Goal: Task Accomplishment & Management: Complete application form

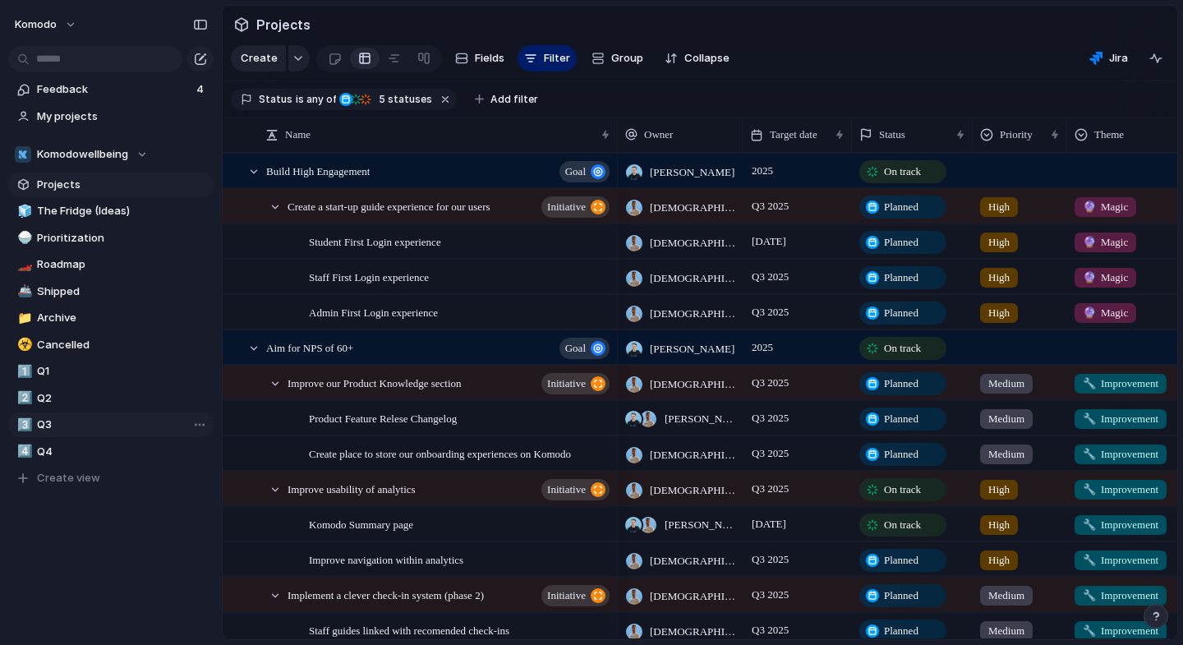
click at [58, 425] on span "Q3" at bounding box center [122, 425] width 171 height 16
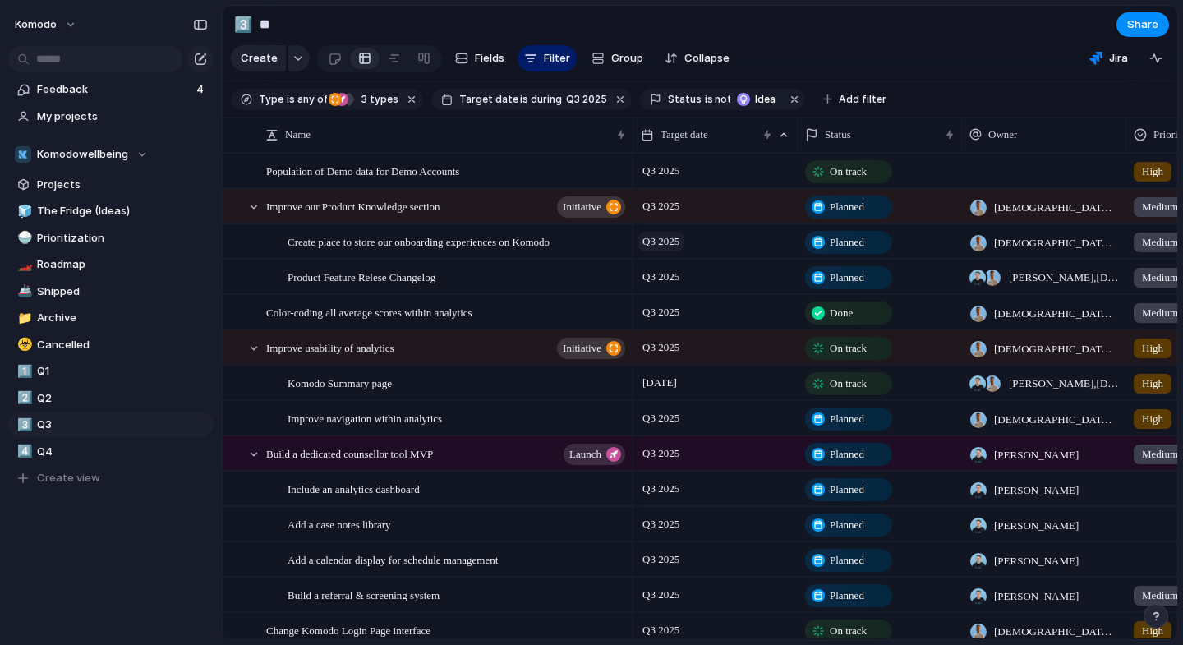
scroll to position [398, 0]
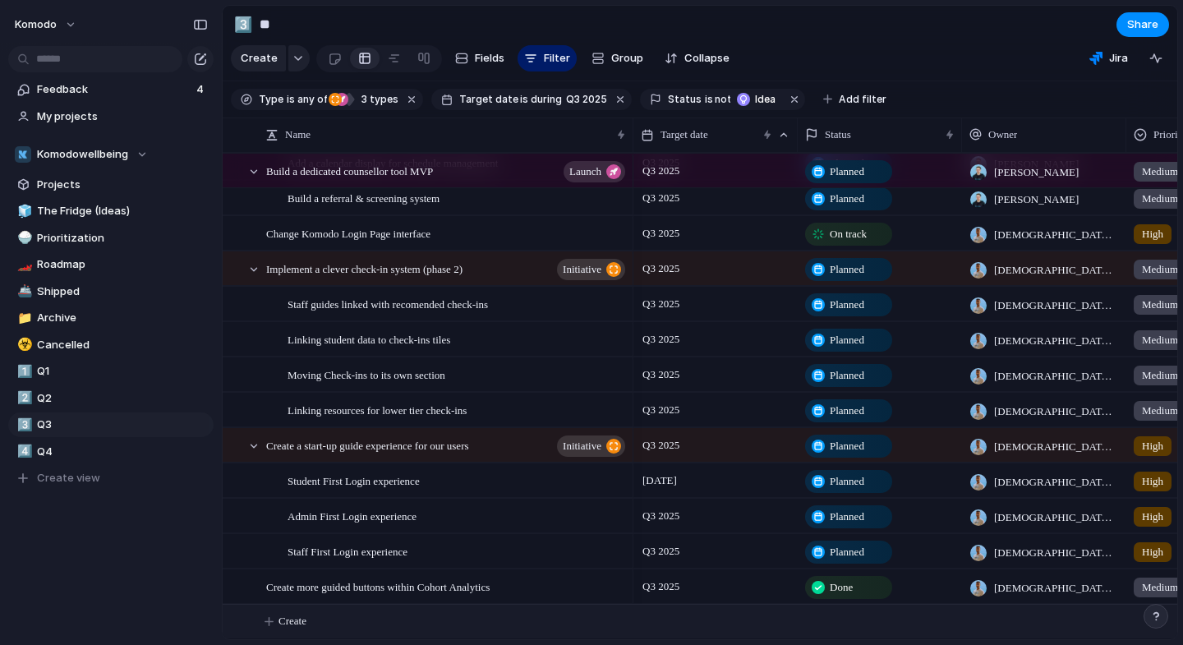
click at [307, 624] on span "Create" at bounding box center [293, 621] width 28 height 16
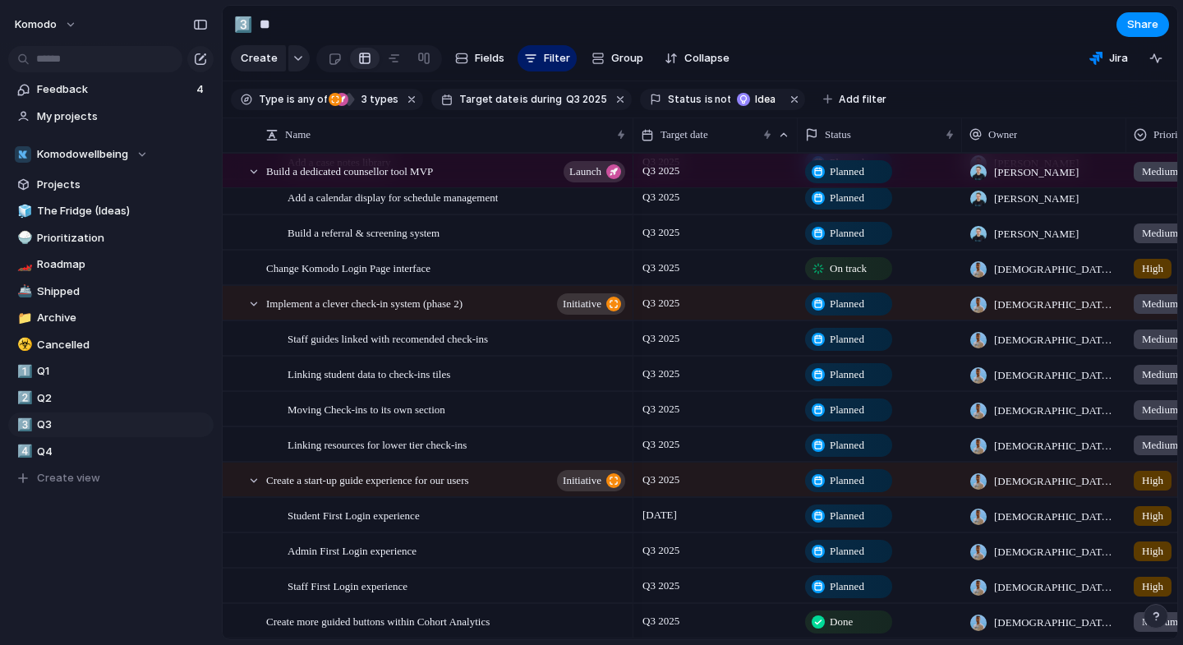
scroll to position [0, 0]
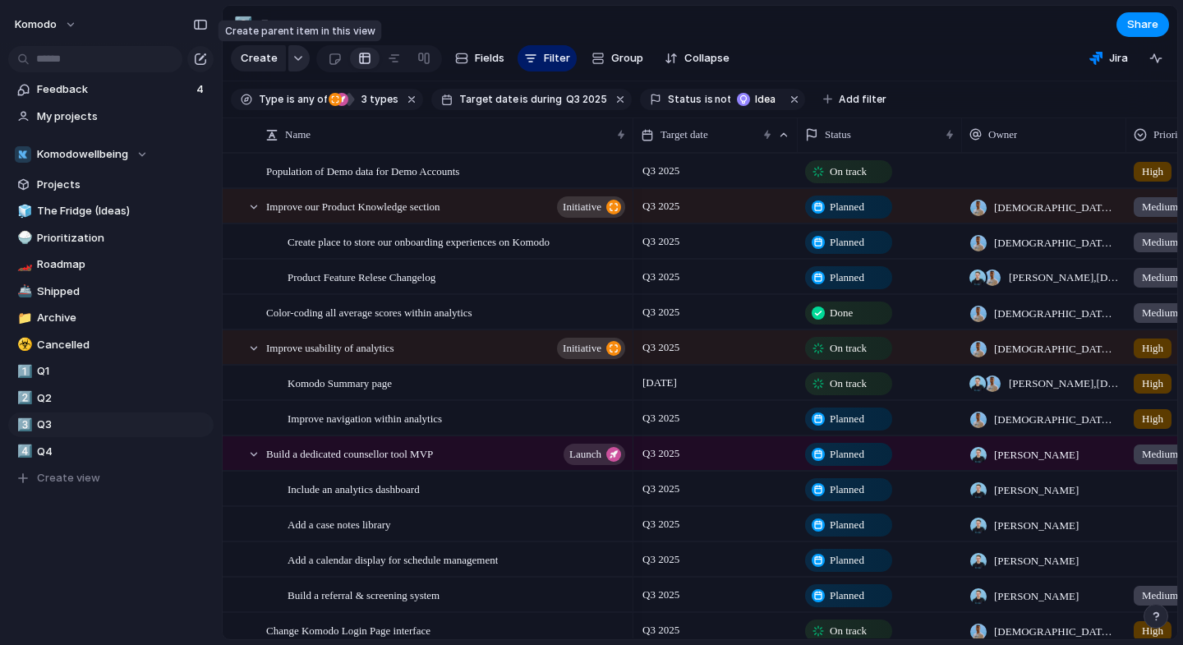
click at [297, 55] on div "button" at bounding box center [299, 58] width 12 height 7
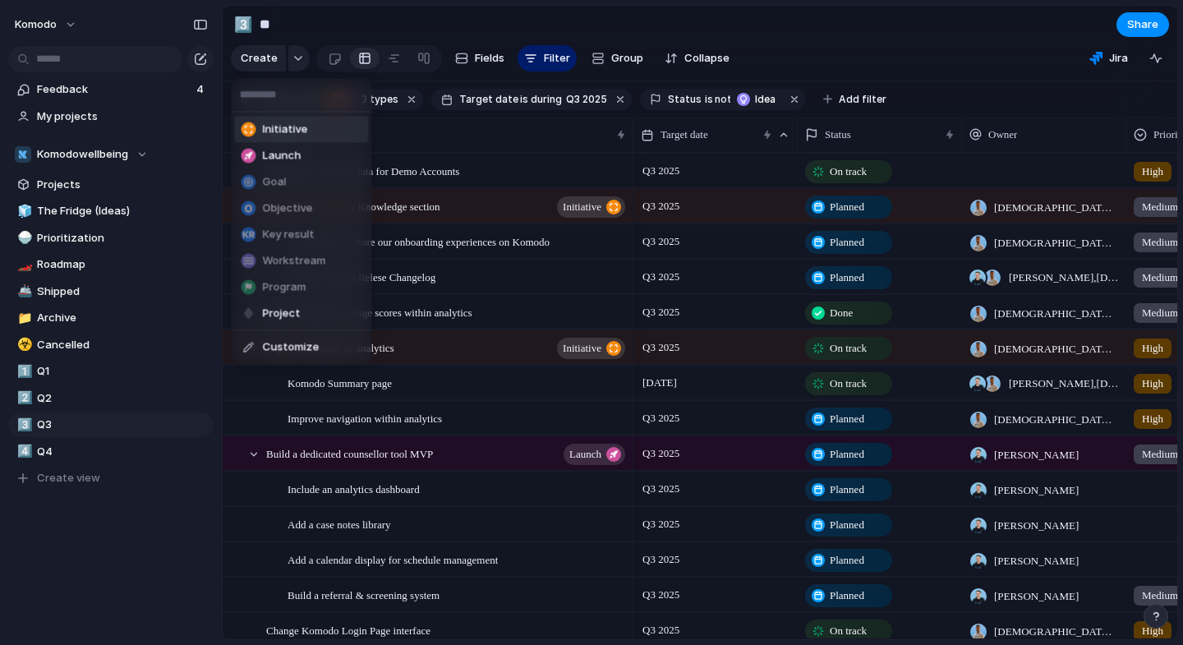
click at [289, 130] on span "Initiative" at bounding box center [285, 130] width 45 height 16
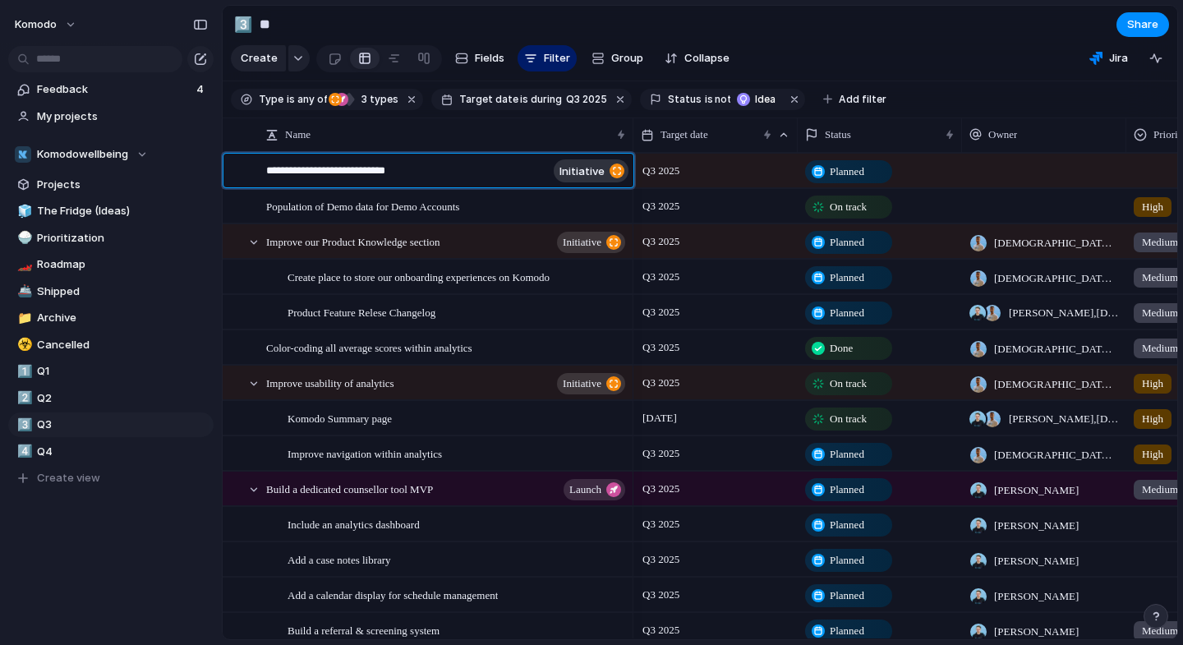
type textarea "**********"
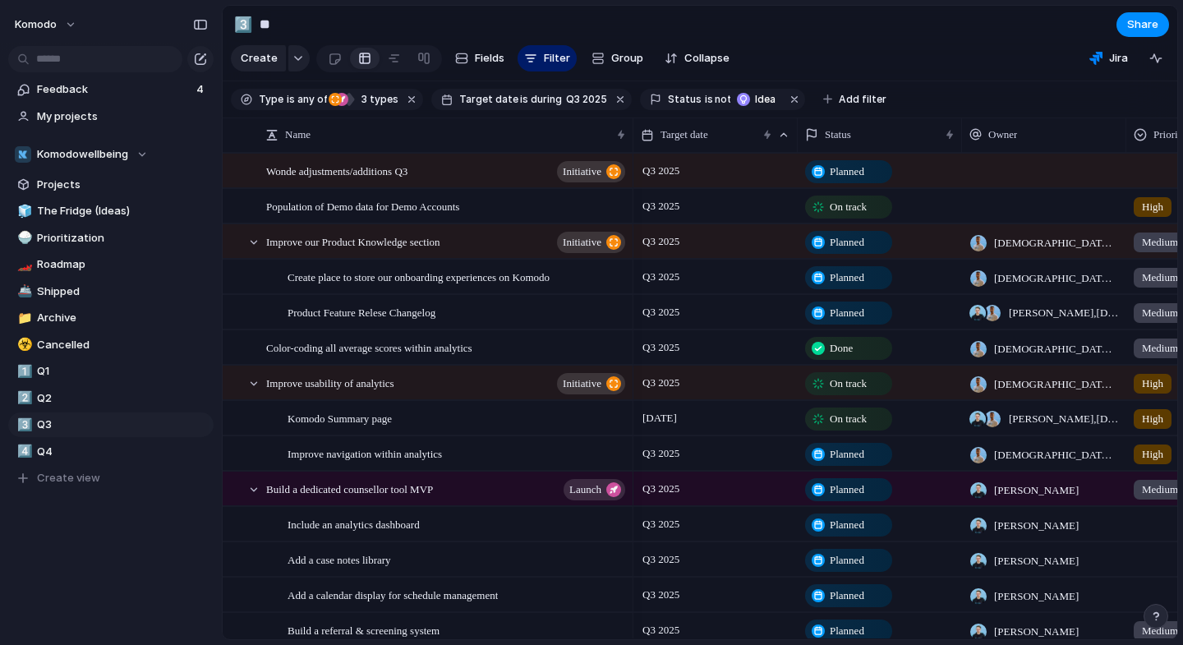
click at [1026, 178] on div at bounding box center [1044, 171] width 164 height 34
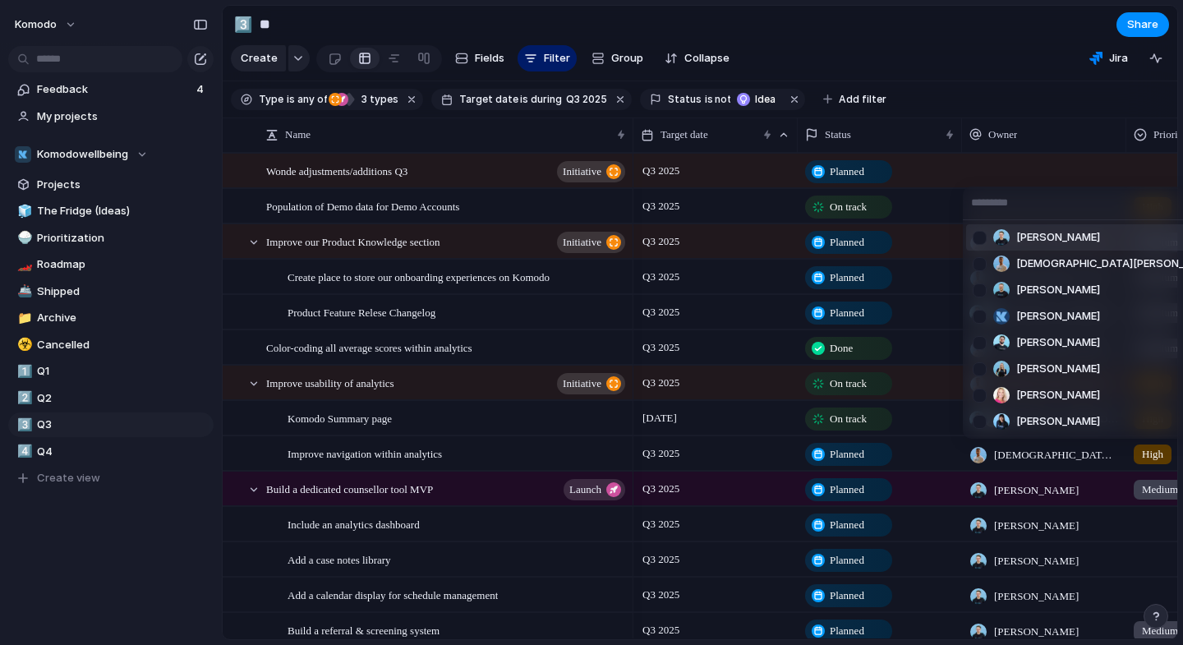
click at [1049, 242] on span "[PERSON_NAME]" at bounding box center [1059, 237] width 84 height 16
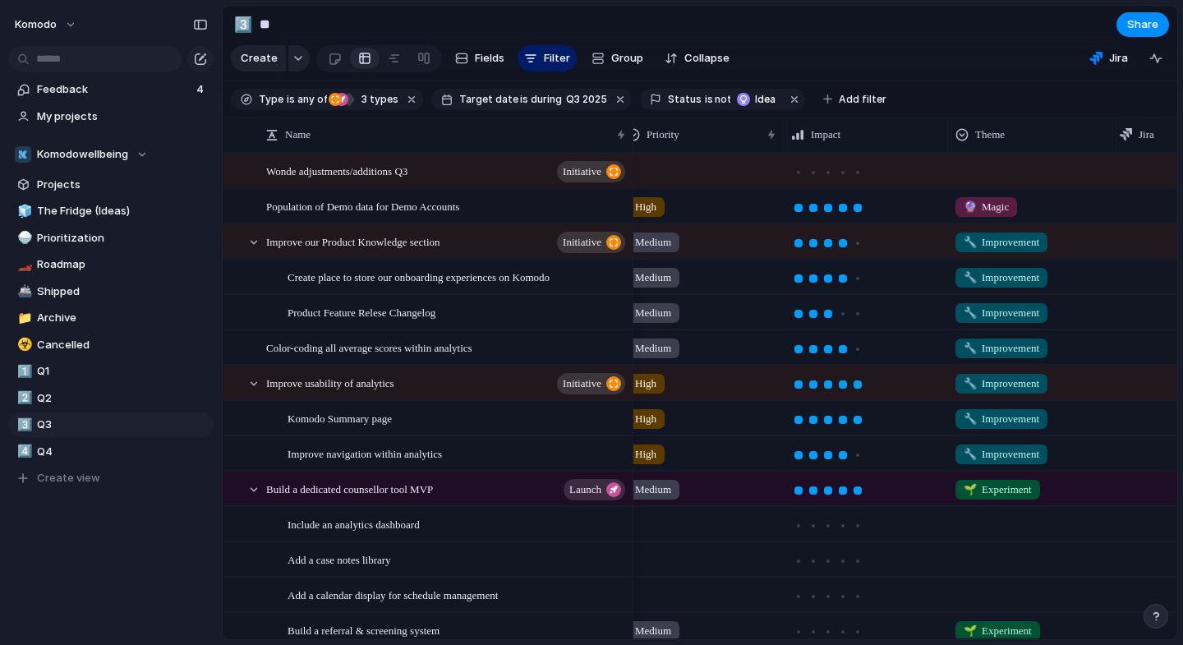
click at [677, 173] on div at bounding box center [701, 167] width 163 height 27
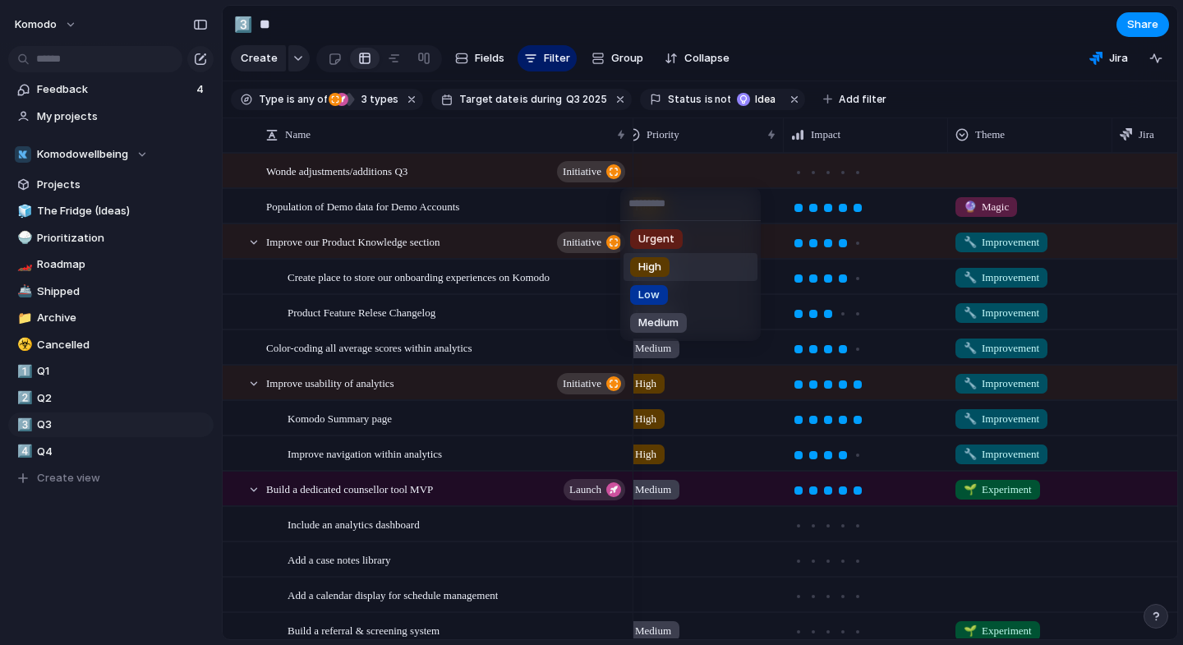
click at [652, 266] on span "High" at bounding box center [650, 267] width 23 height 16
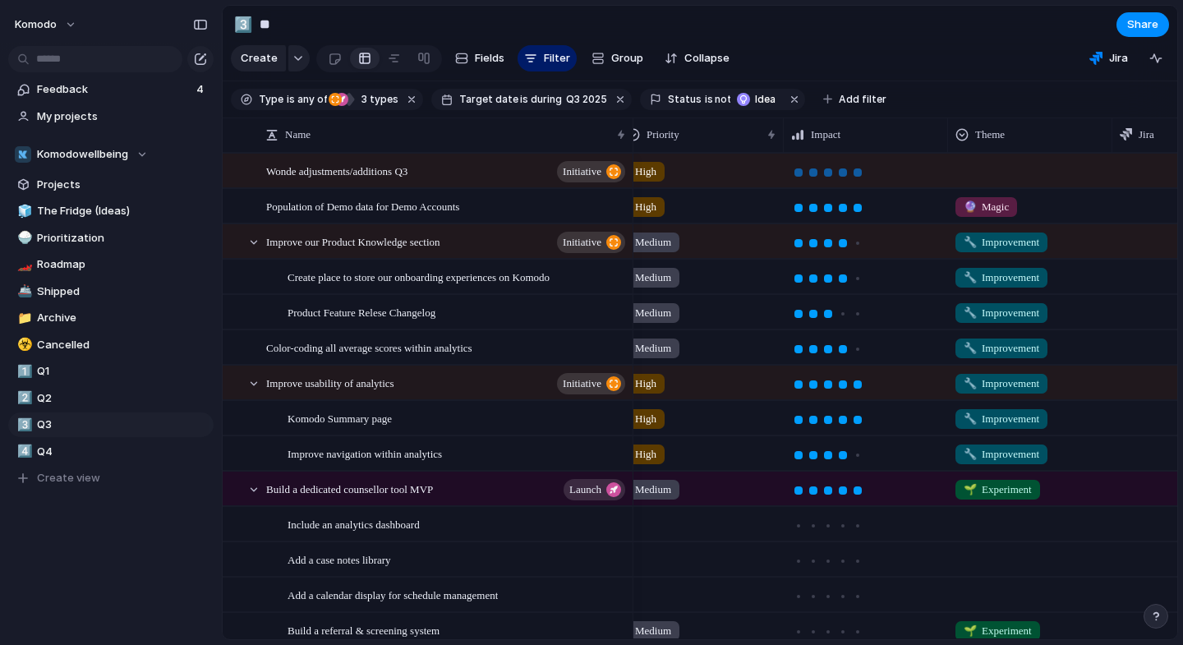
click at [858, 172] on div at bounding box center [858, 172] width 8 height 8
click at [987, 164] on div at bounding box center [1030, 167] width 163 height 27
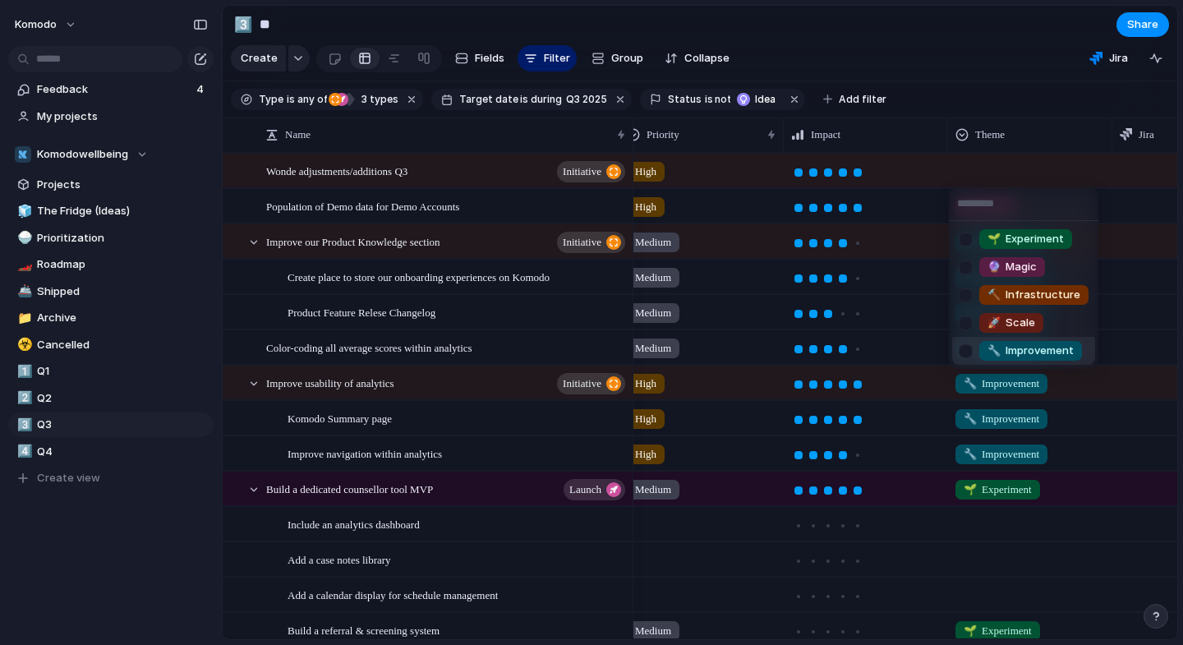
click at [967, 348] on div at bounding box center [966, 351] width 29 height 29
click at [964, 320] on div at bounding box center [966, 323] width 29 height 29
click at [966, 292] on div at bounding box center [966, 295] width 29 height 29
click at [957, 45] on div "🌱 Experiment 🔮 Magic 🔨 Infrastructure 🚀 Scale 🔧 Improvement" at bounding box center [591, 322] width 1183 height 645
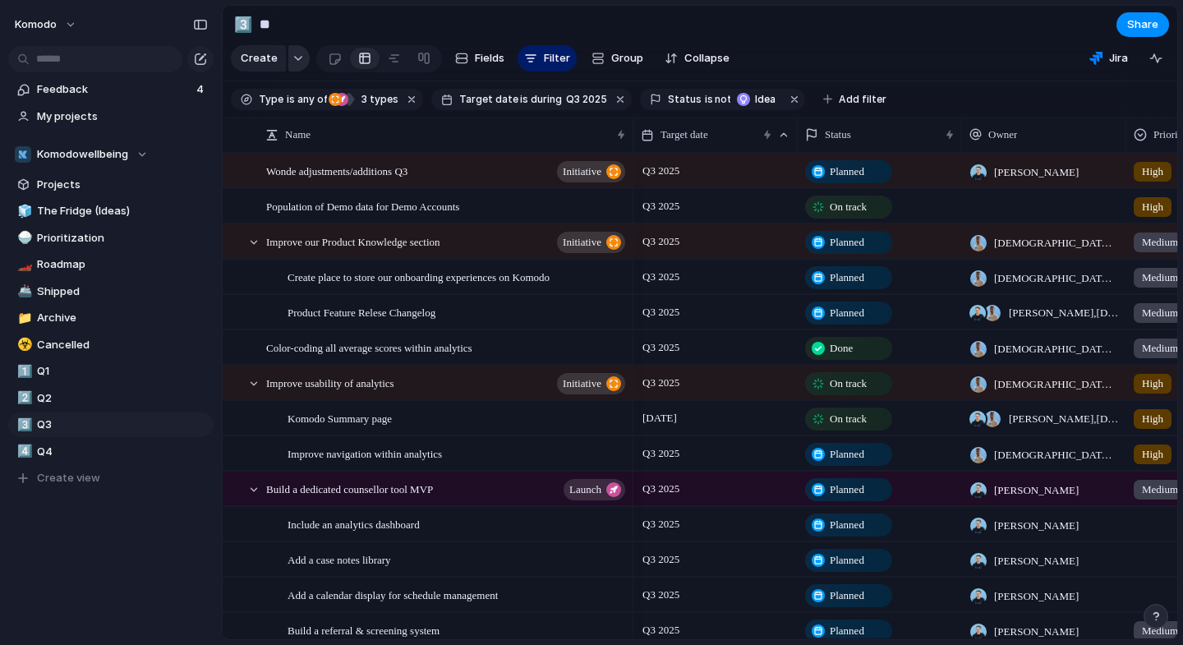
click at [295, 55] on div "button" at bounding box center [299, 58] width 12 height 7
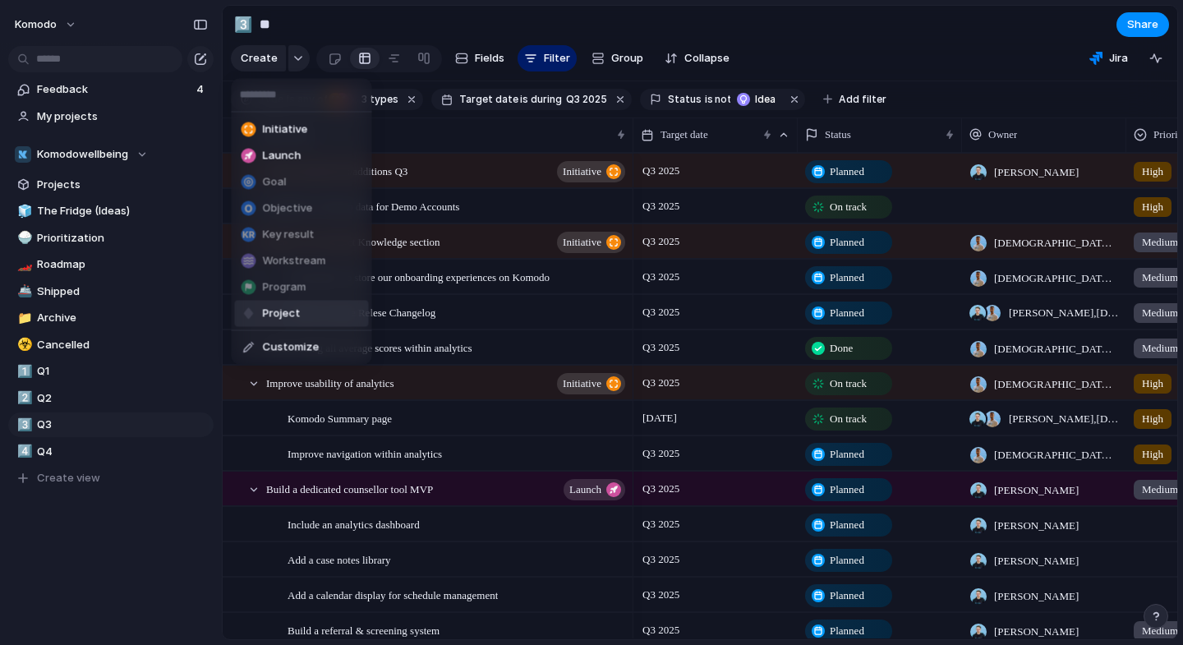
click at [291, 314] on span "Project" at bounding box center [282, 314] width 38 height 16
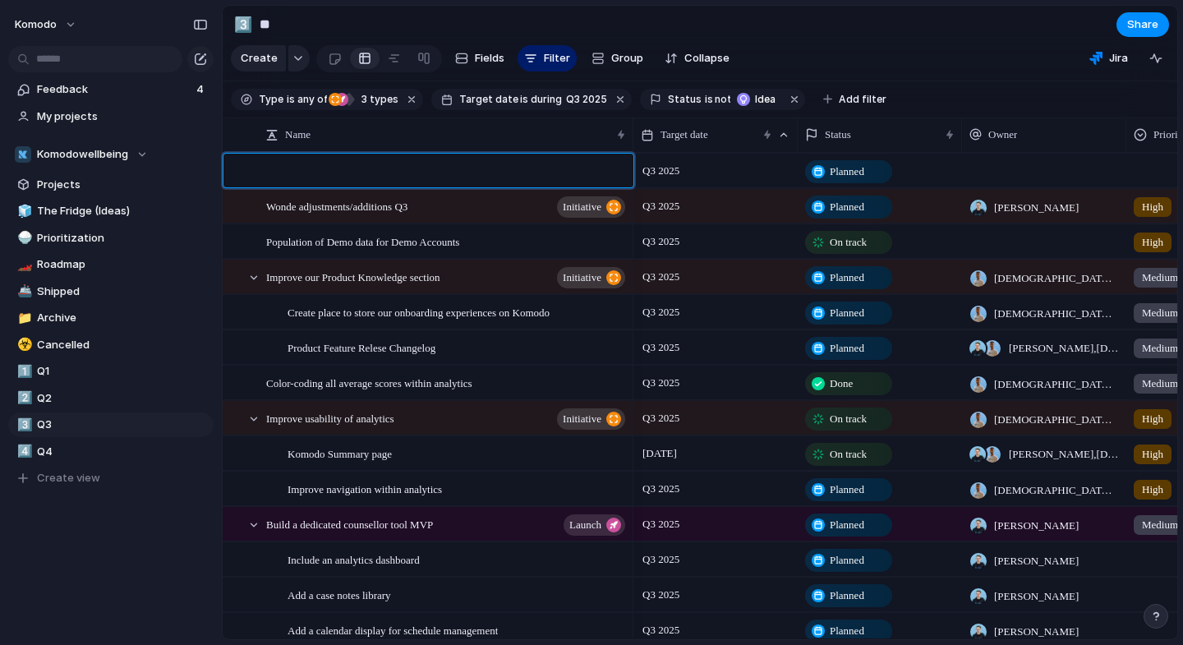
paste textarea "**********"
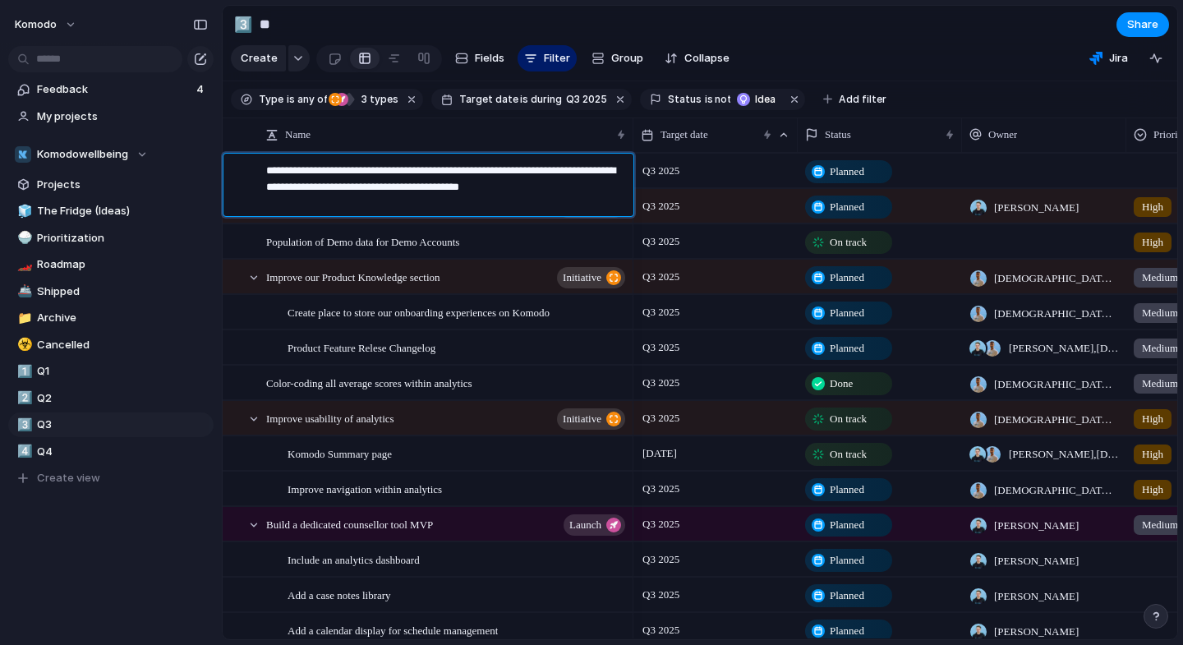
drag, startPoint x: 608, startPoint y: 192, endPoint x: 472, endPoint y: 173, distance: 137.7
click at [472, 173] on textarea "**********" at bounding box center [444, 187] width 356 height 49
type textarea "**********"
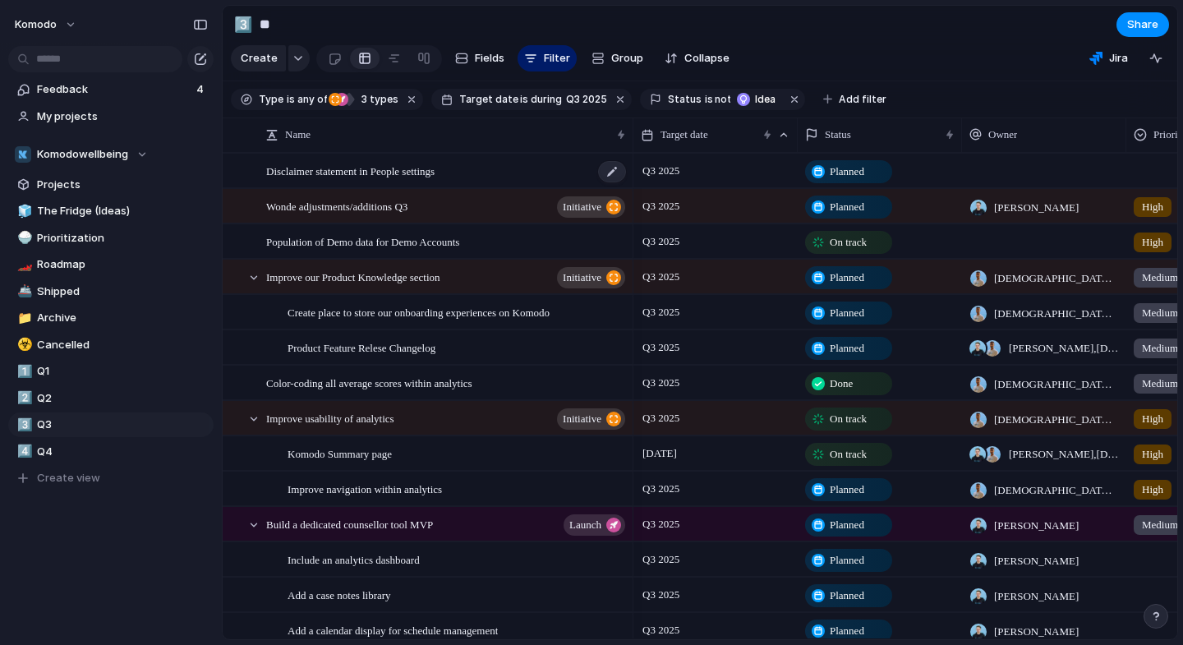
click at [435, 168] on span "Disclaimer statement in People settings" at bounding box center [350, 170] width 168 height 19
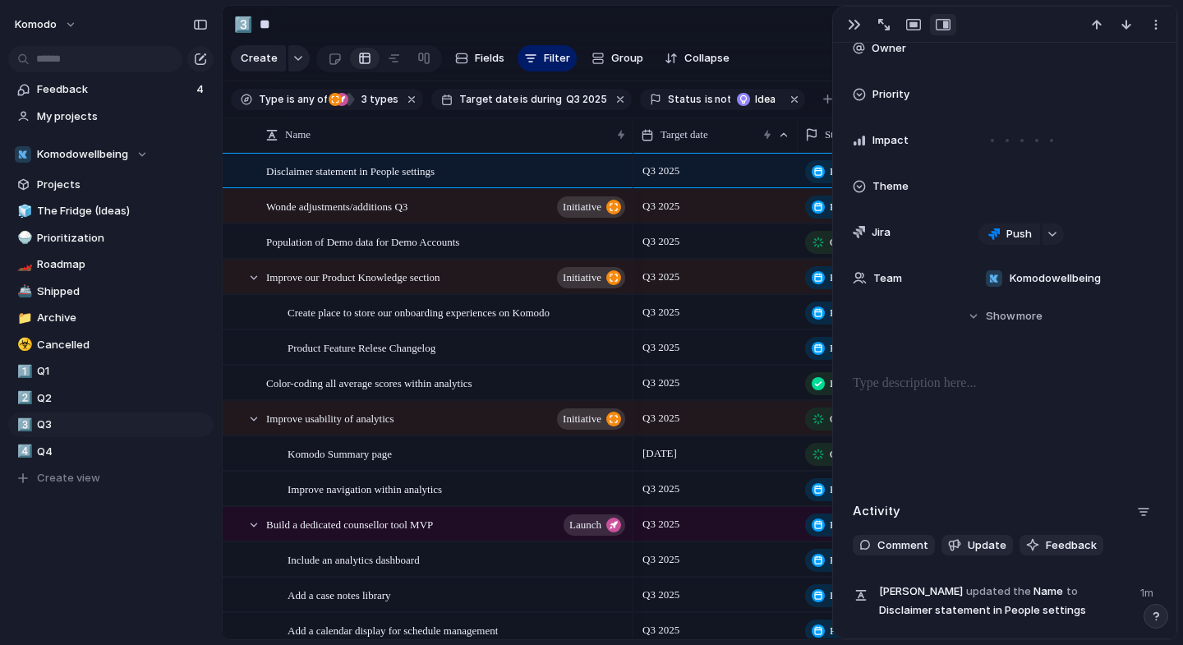
scroll to position [252, 0]
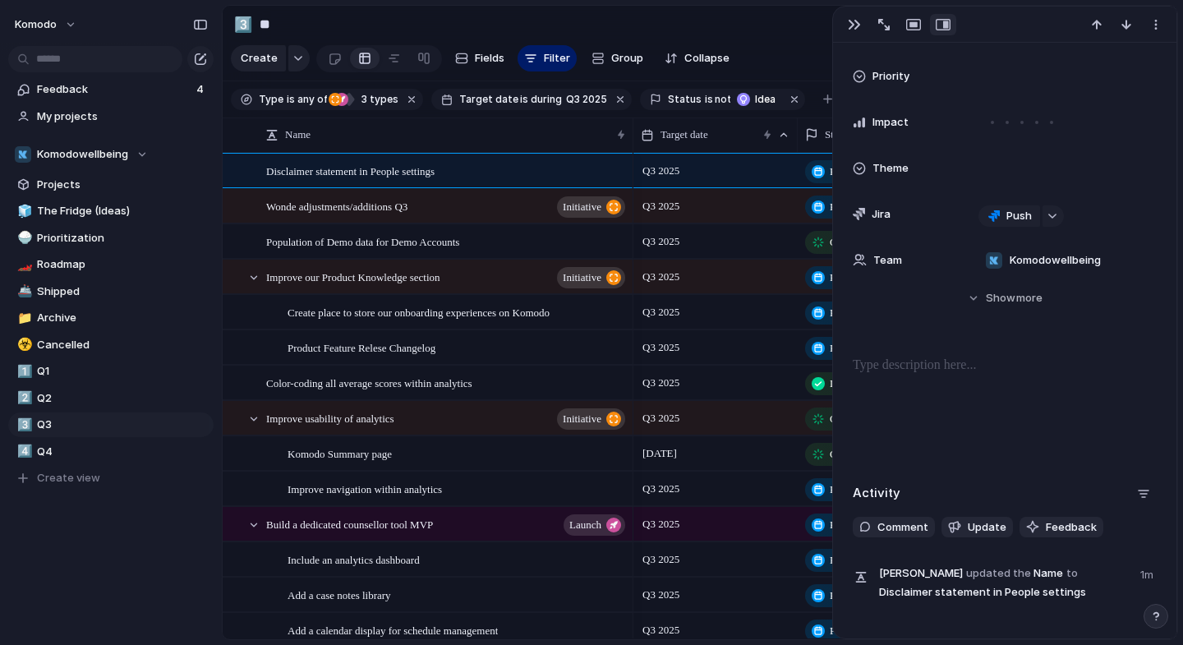
click at [936, 376] on div at bounding box center [1005, 408] width 304 height 105
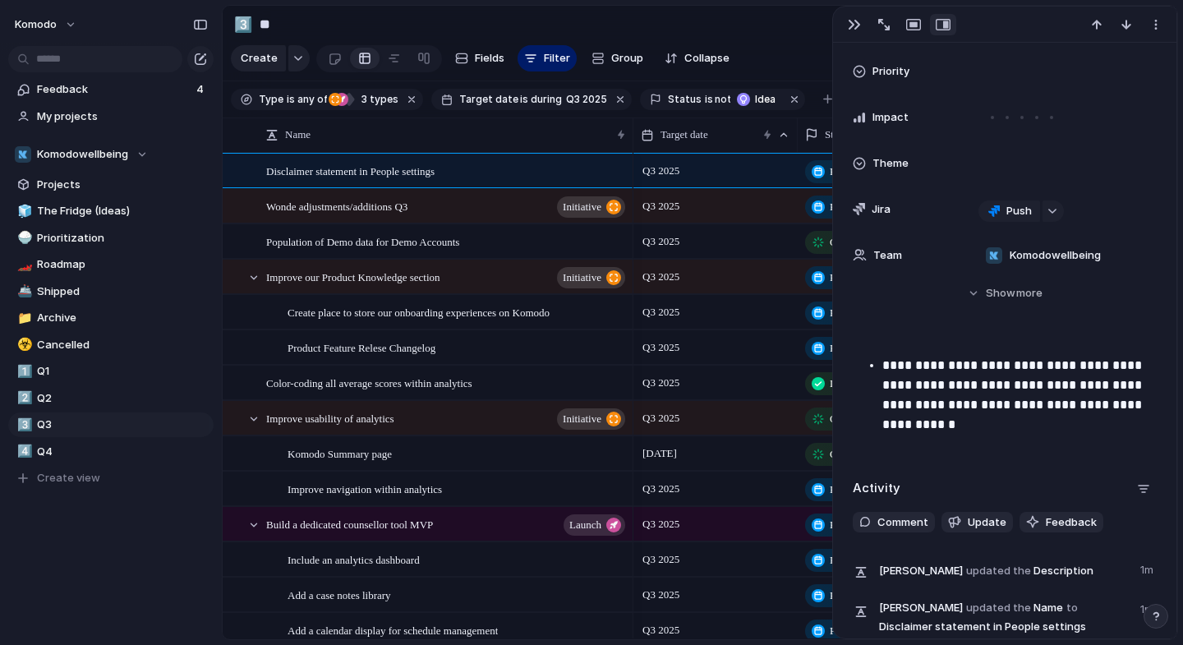
click at [884, 371] on p "**********" at bounding box center [1020, 395] width 274 height 79
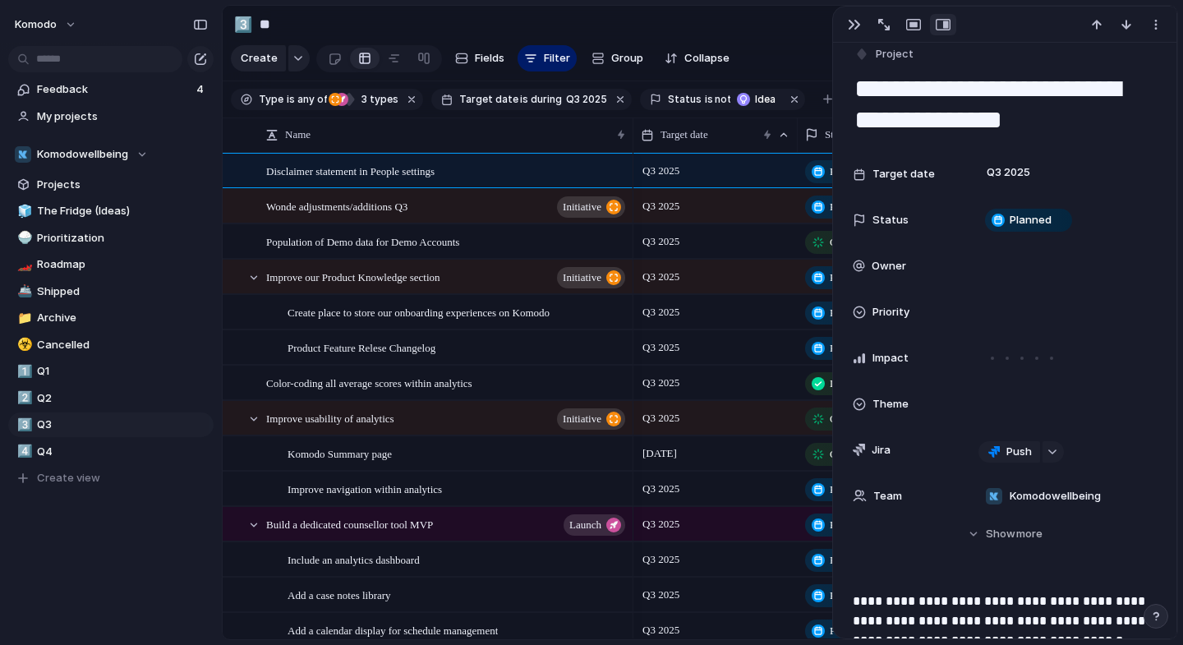
scroll to position [0, 0]
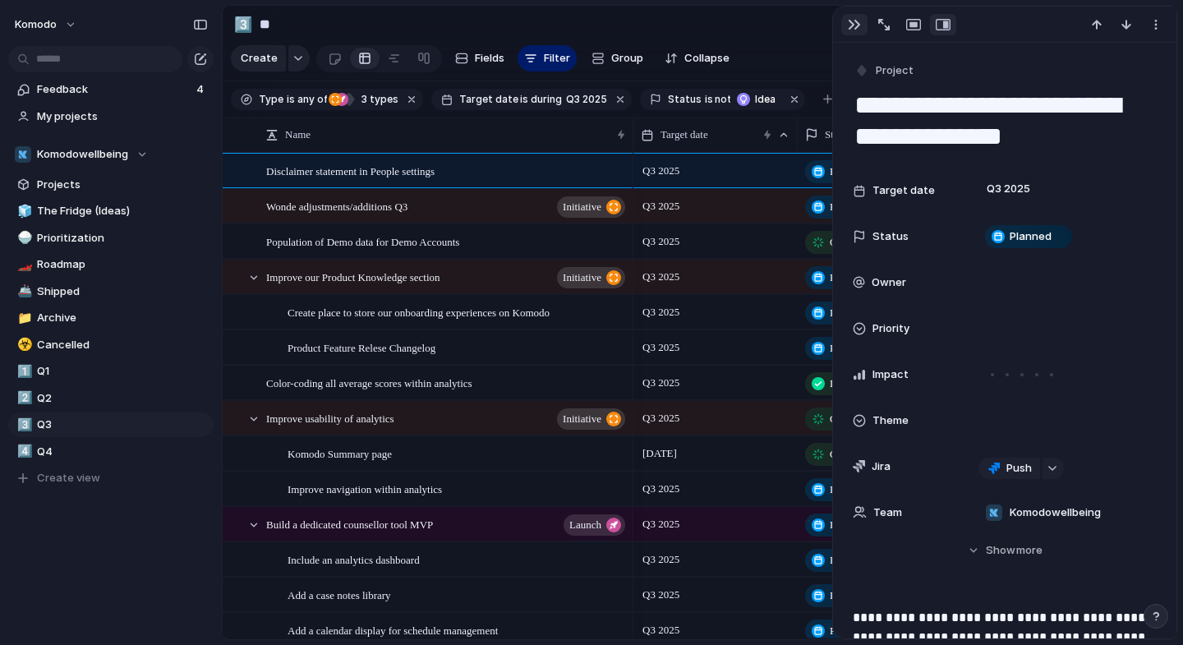
click at [854, 27] on div "button" at bounding box center [854, 24] width 13 height 13
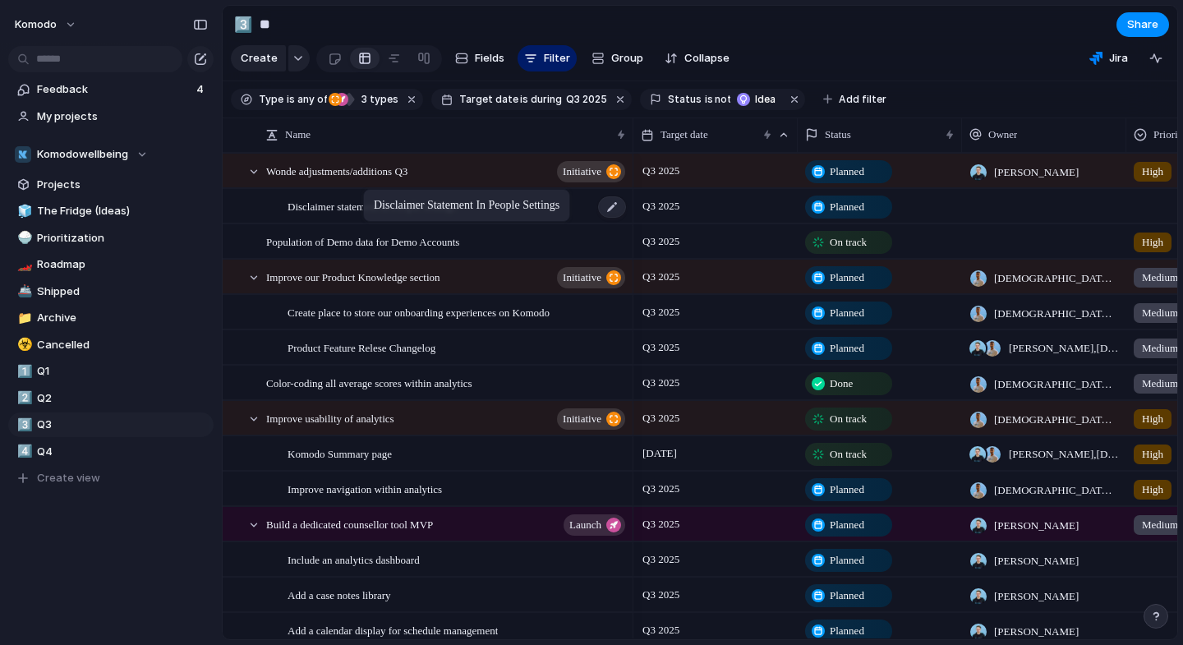
drag, startPoint x: 362, startPoint y: 174, endPoint x: 370, endPoint y: 192, distance: 19.9
click at [990, 207] on div at bounding box center [1044, 206] width 164 height 34
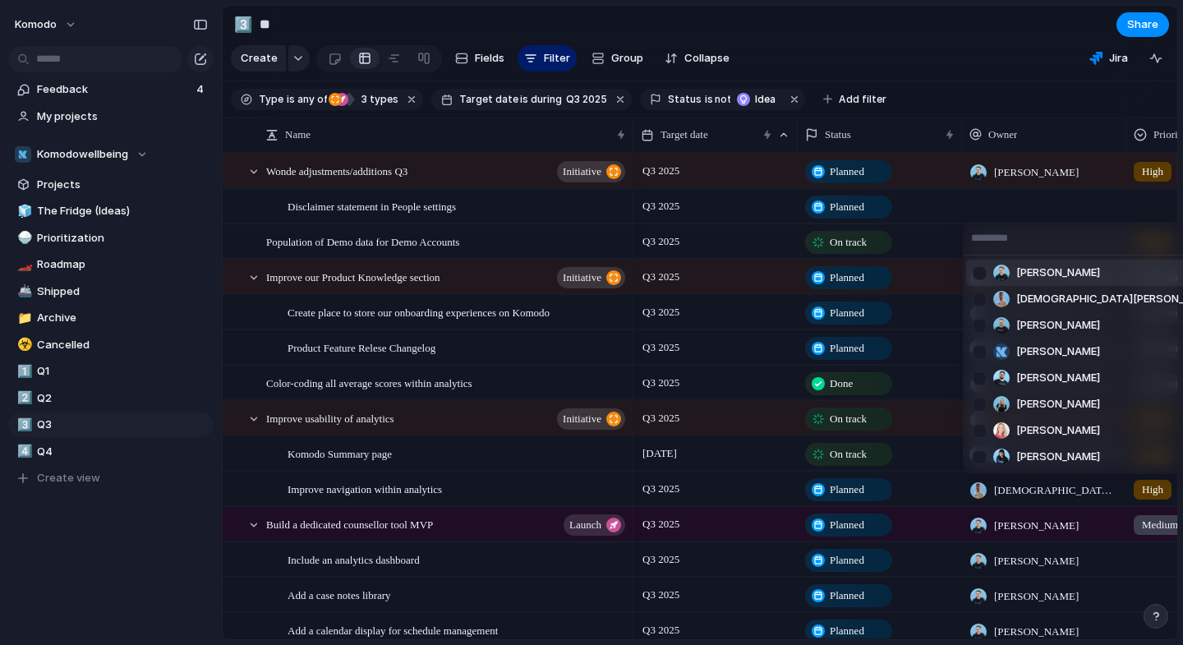
click at [937, 12] on div "[PERSON_NAME] [PERSON_NAME] [PERSON_NAME] [PERSON_NAME] [PERSON_NAME] [PERSON_N…" at bounding box center [591, 322] width 1183 height 645
